Goal: Task Accomplishment & Management: Complete application form

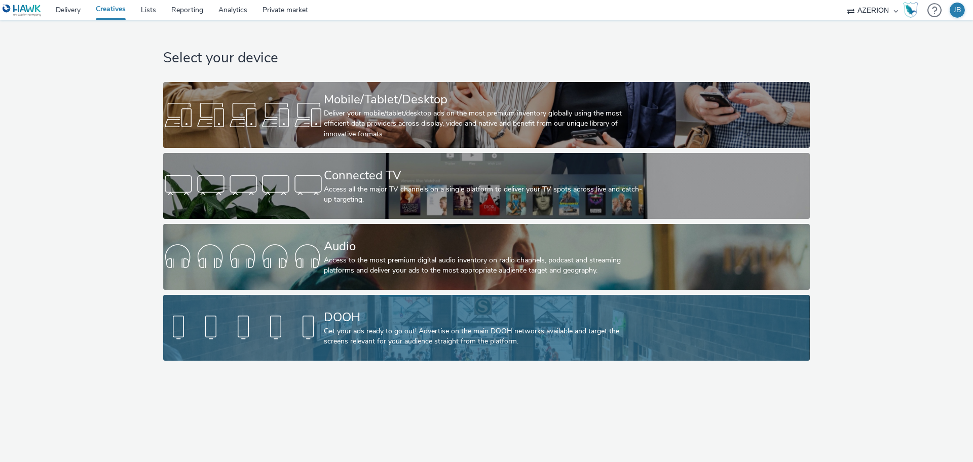
click at [313, 320] on div at bounding box center [243, 328] width 161 height 32
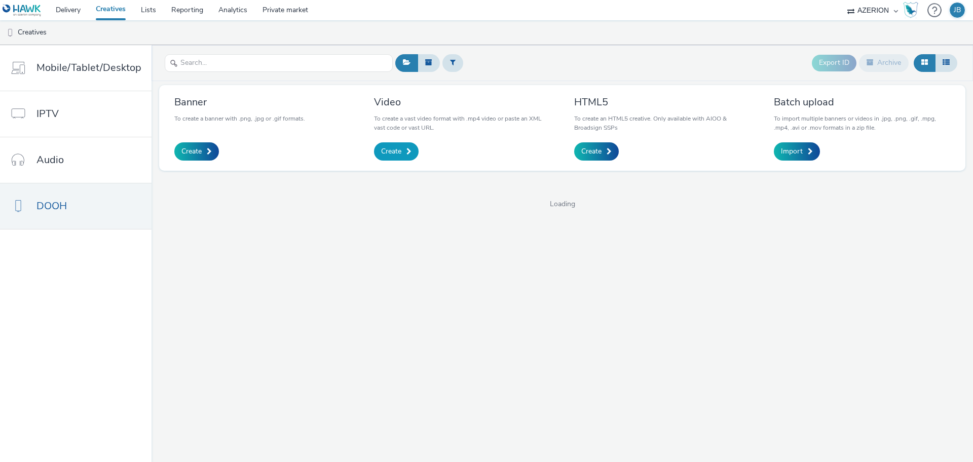
click at [401, 154] on link "Create" at bounding box center [396, 151] width 45 height 18
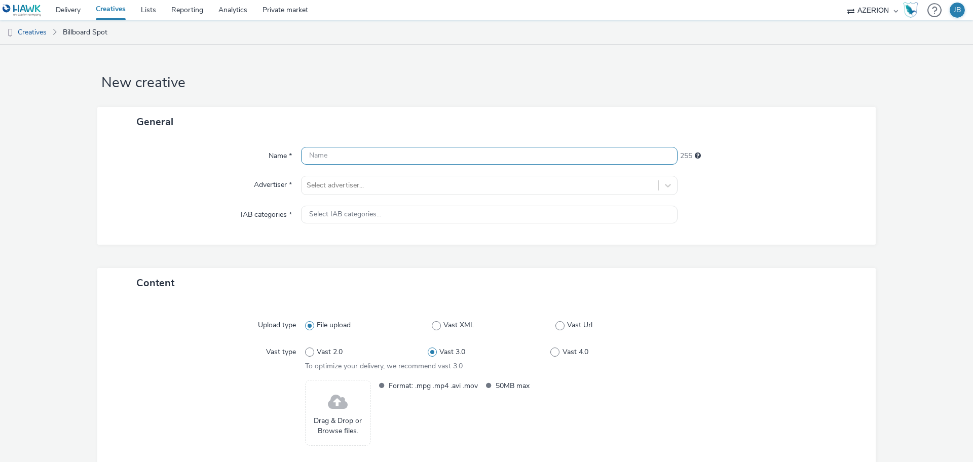
click at [401, 154] on input "text" at bounding box center [489, 156] width 377 height 18
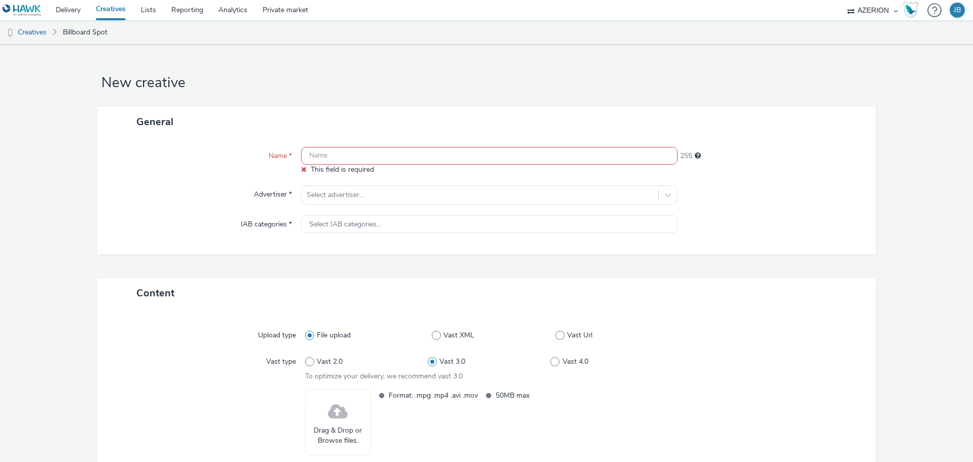
click at [329, 145] on div "Name * This field is required 255 Advertiser * Select advertiser... IAB categor…" at bounding box center [486, 196] width 779 height 118
click at [329, 156] on input "text" at bounding box center [489, 156] width 377 height 18
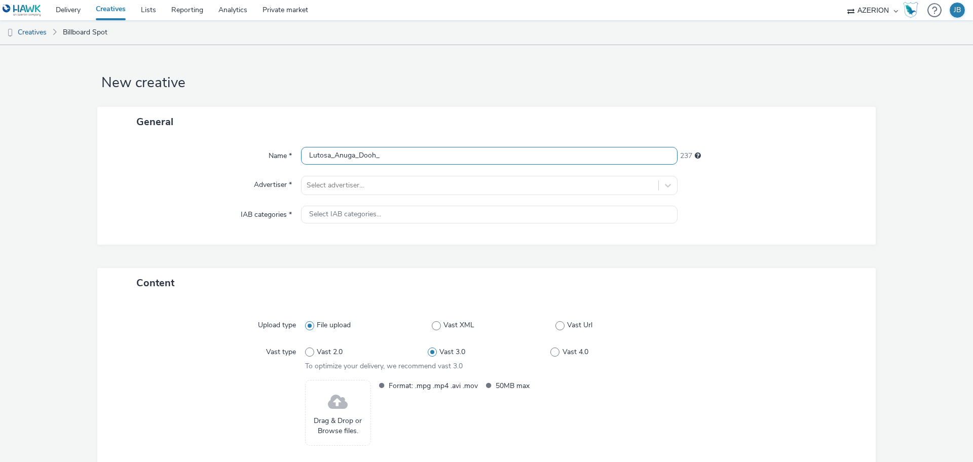
paste input "CheezyCrunchies vertical video"
type input "Lutosa_Anuga_Dooh_CheezyCrunchies vertical video"
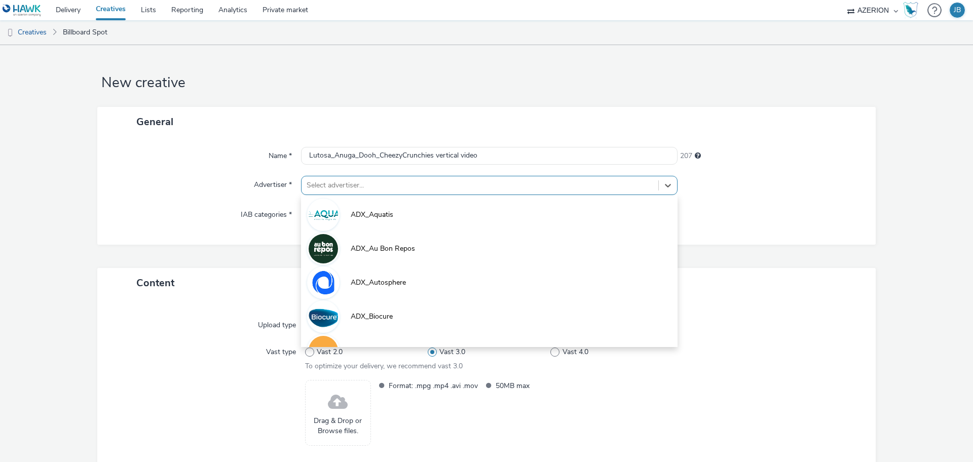
click at [347, 189] on div at bounding box center [480, 185] width 347 height 12
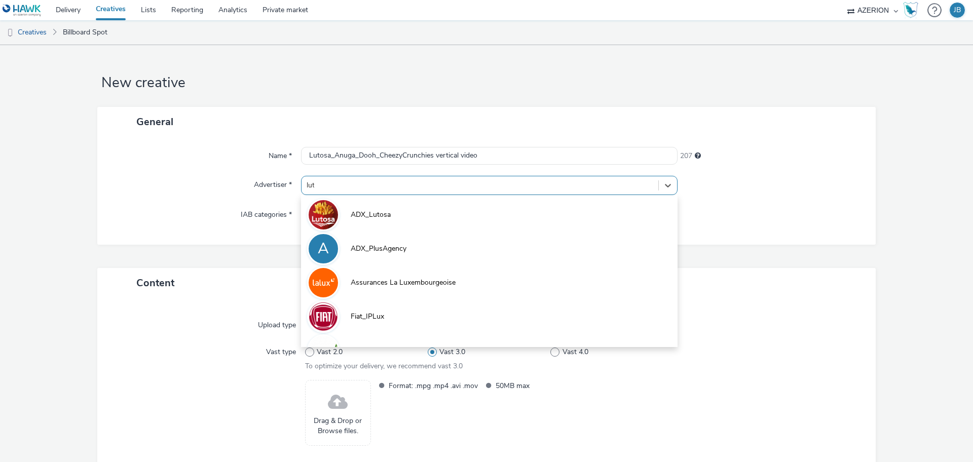
type input "luto"
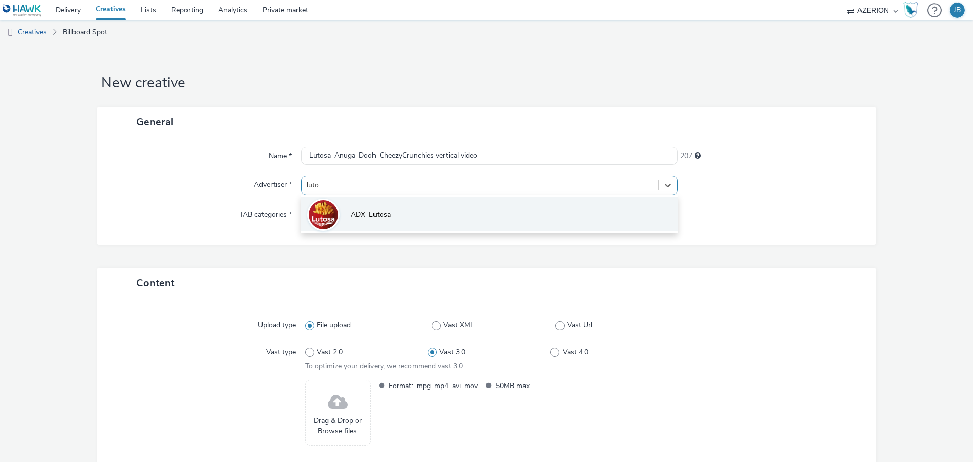
click at [380, 223] on li "ADX_Lutosa" at bounding box center [489, 214] width 377 height 34
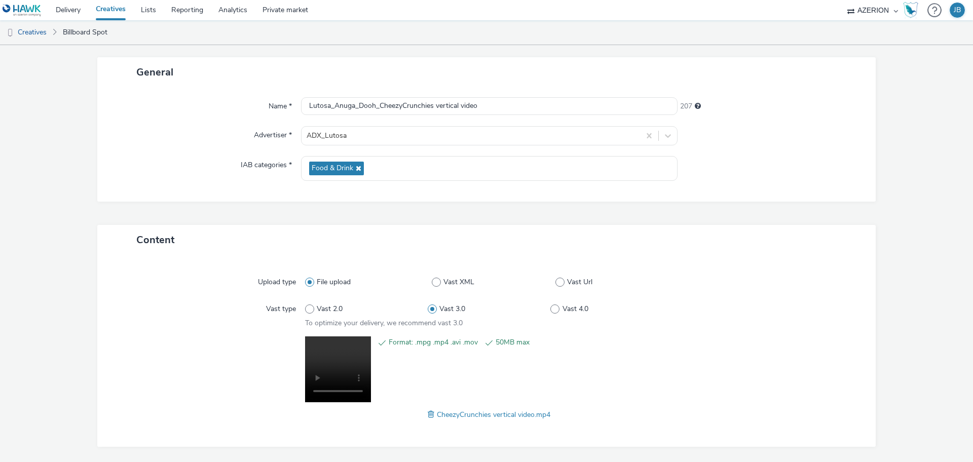
scroll to position [68, 0]
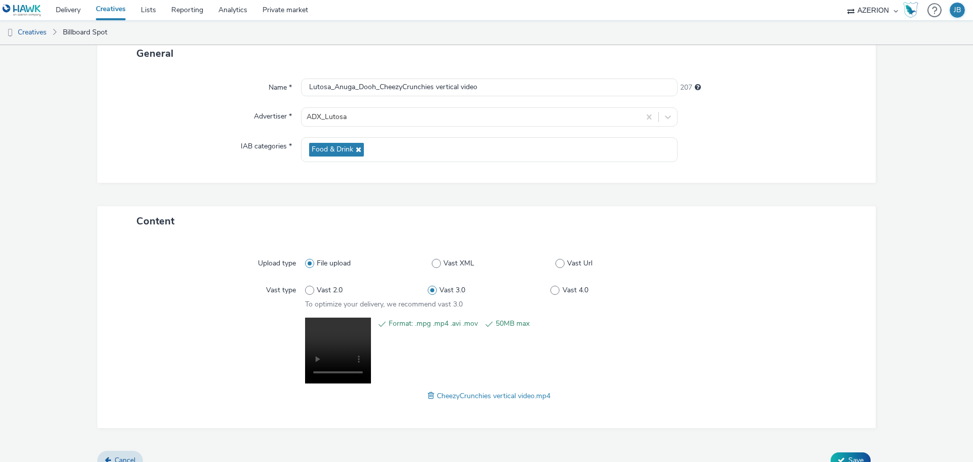
click at [416, 361] on div "Format: .mpg .mp4 .avi .mov 50MB max" at bounding box center [524, 352] width 300 height 69
click at [428, 397] on span at bounding box center [432, 395] width 9 height 11
click at [854, 453] on button "Save" at bounding box center [851, 461] width 40 height 16
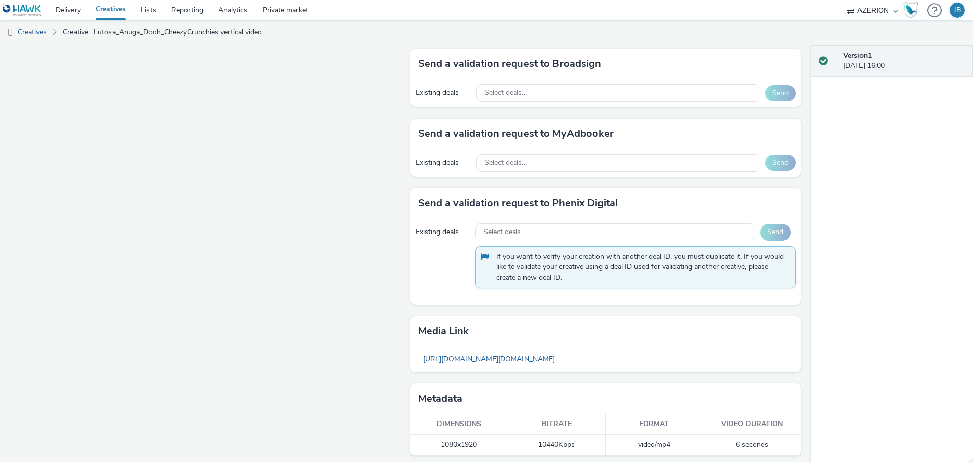
scroll to position [524, 0]
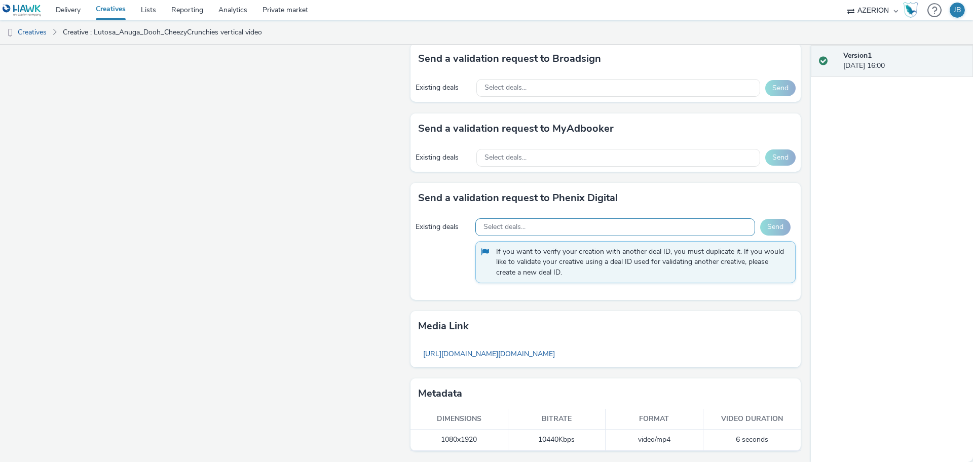
click at [579, 228] on div "Select deals..." at bounding box center [615, 227] width 280 height 18
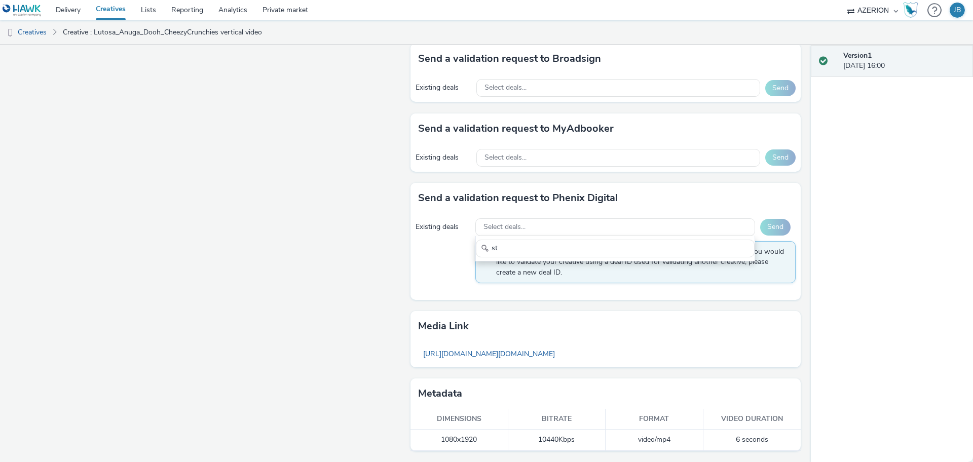
type input "s"
click at [340, 243] on div "Fullscreen" at bounding box center [207, 30] width 395 height 866
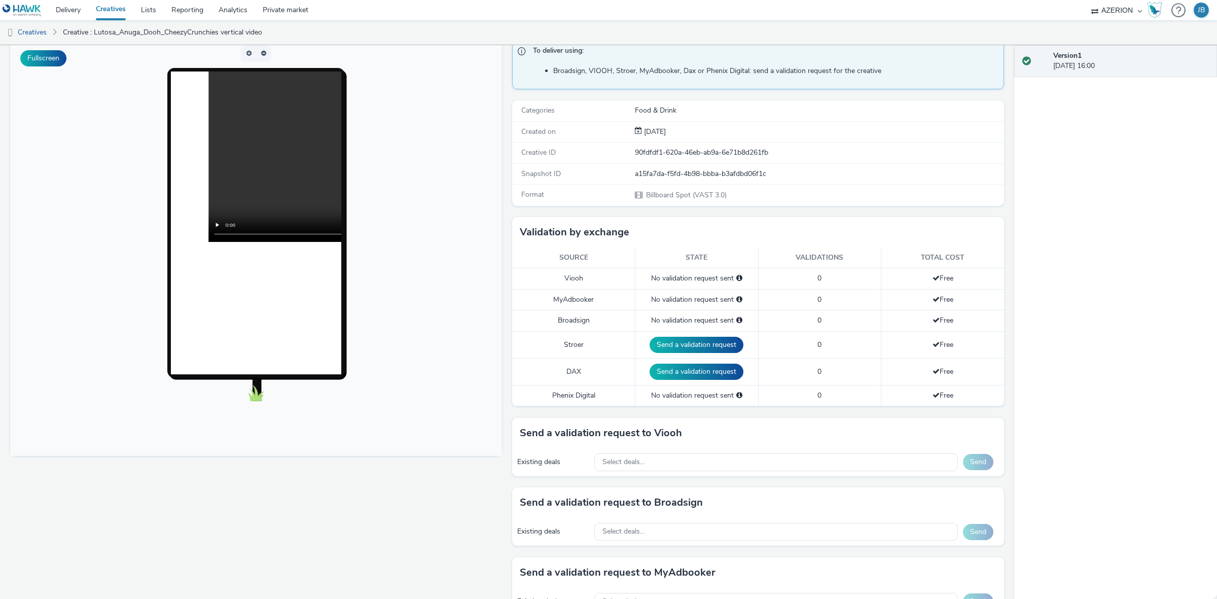
scroll to position [80, 0]
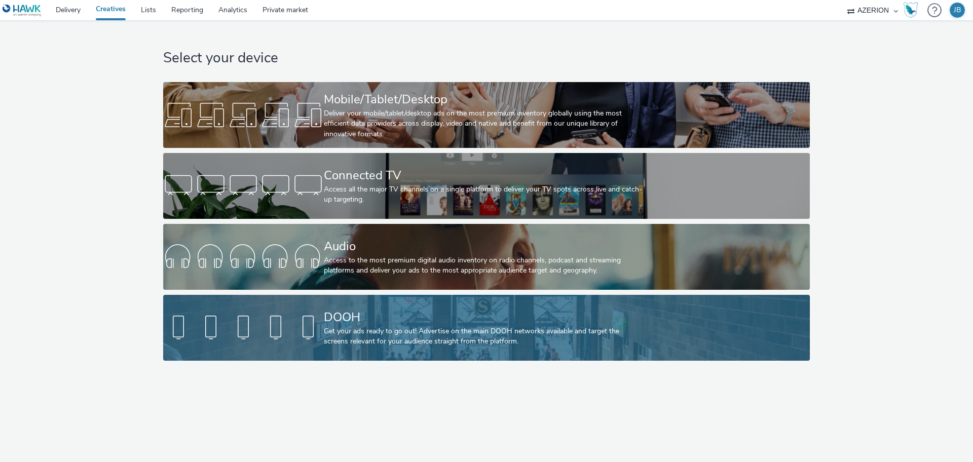
click at [318, 320] on div at bounding box center [243, 328] width 161 height 32
click at [298, 320] on div at bounding box center [243, 328] width 161 height 32
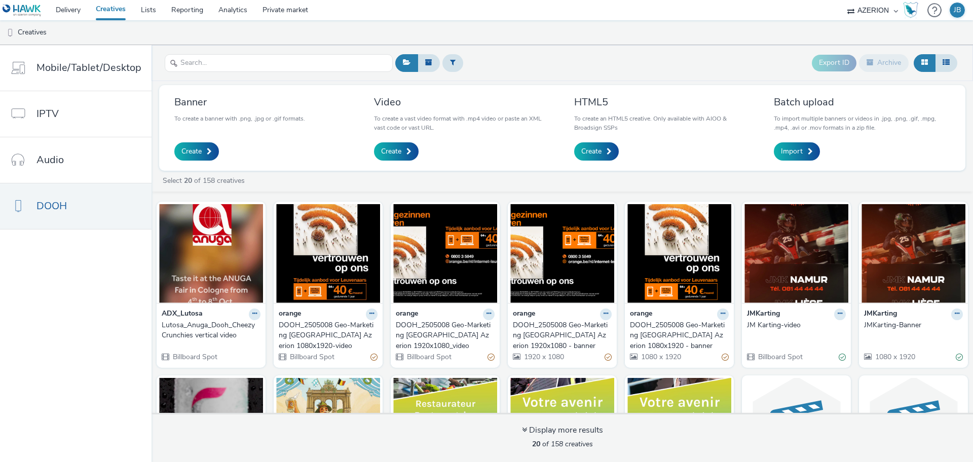
click at [190, 332] on div "Lutosa_Anuga_Dooh_CheezyCrunchies vertical video" at bounding box center [209, 330] width 95 height 21
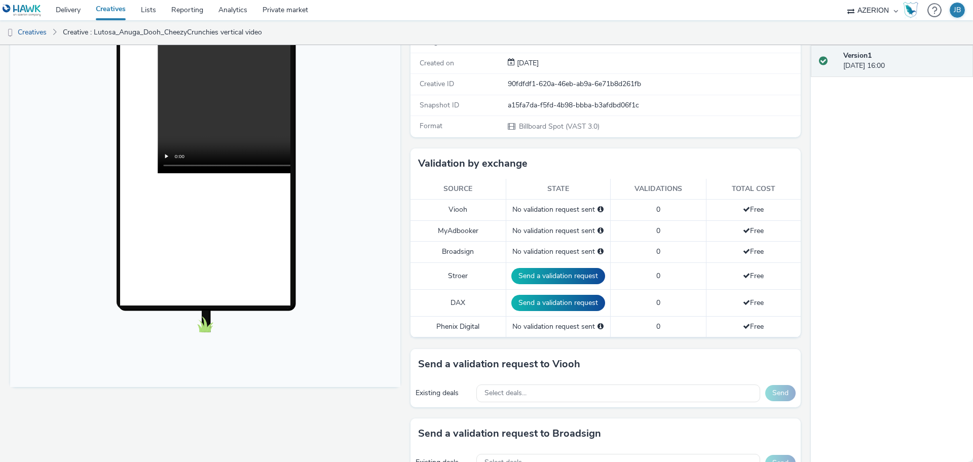
scroll to position [143, 0]
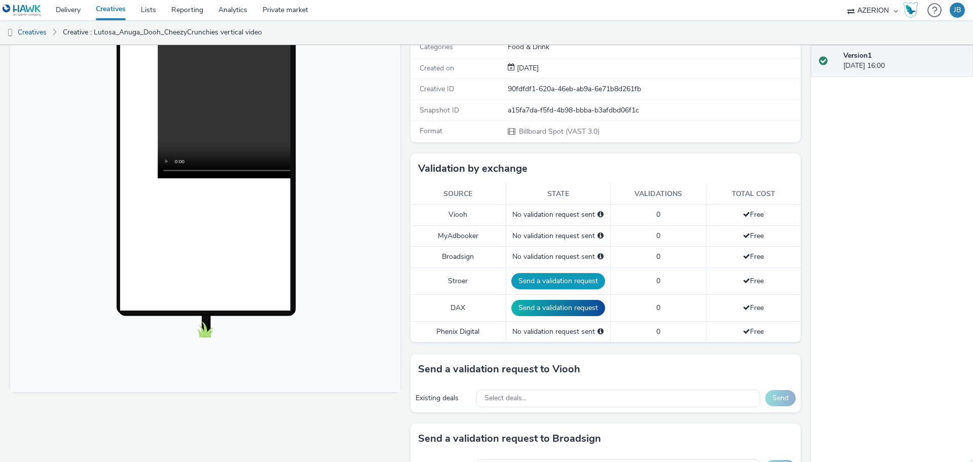
click at [552, 281] on button "Send a validation request" at bounding box center [558, 281] width 94 height 16
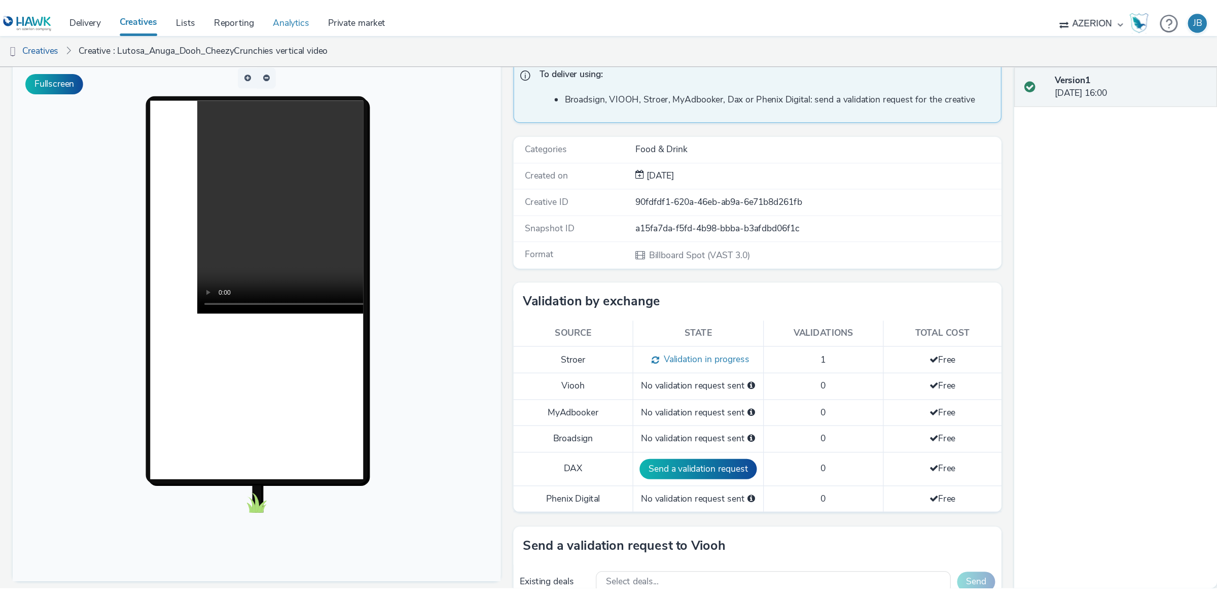
scroll to position [80, 0]
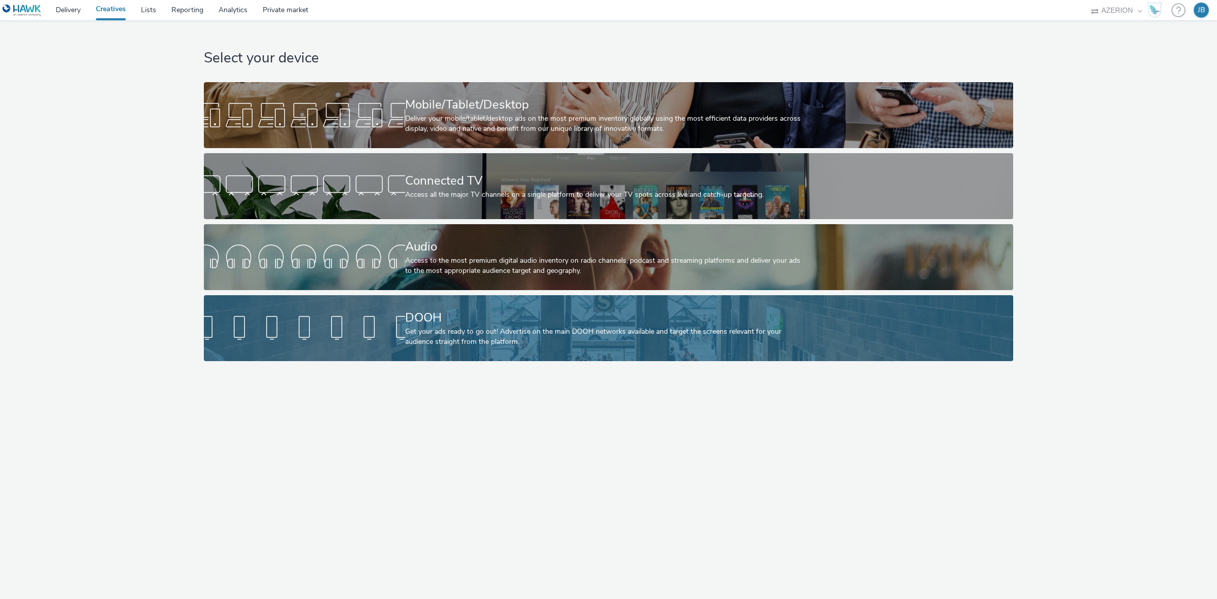
click at [343, 334] on div at bounding box center [304, 328] width 201 height 32
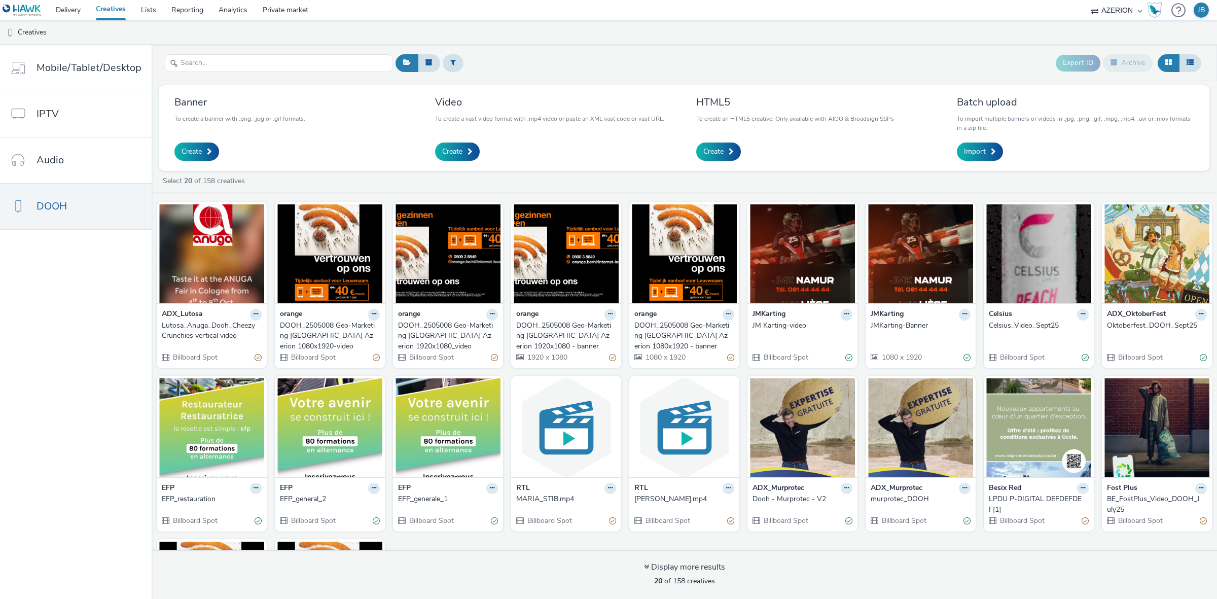
click at [201, 328] on div "Lutosa_Anuga_Dooh_CheezyCrunchies vertical video" at bounding box center [210, 330] width 96 height 21
